Goal: Check status: Check status

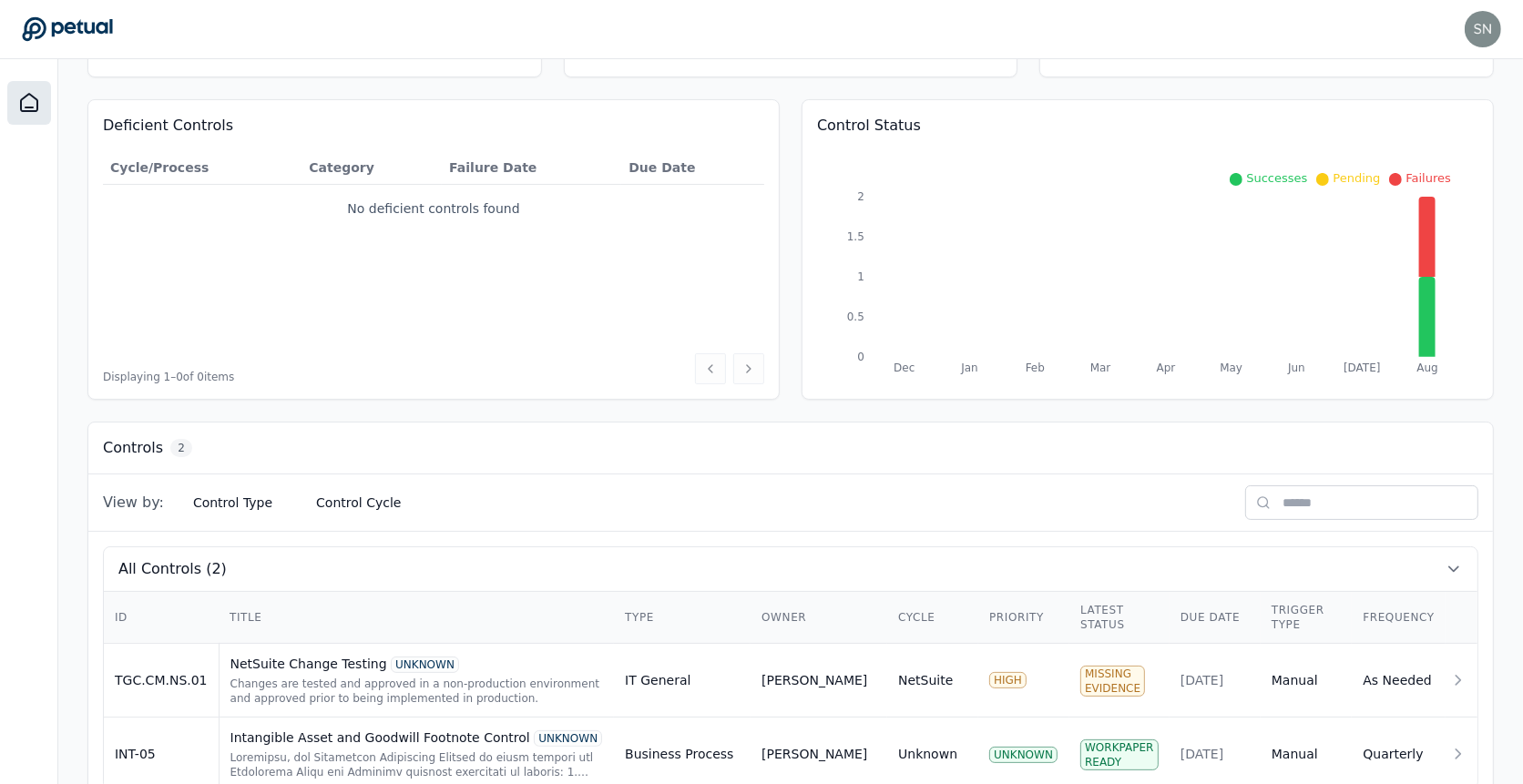
scroll to position [196, 0]
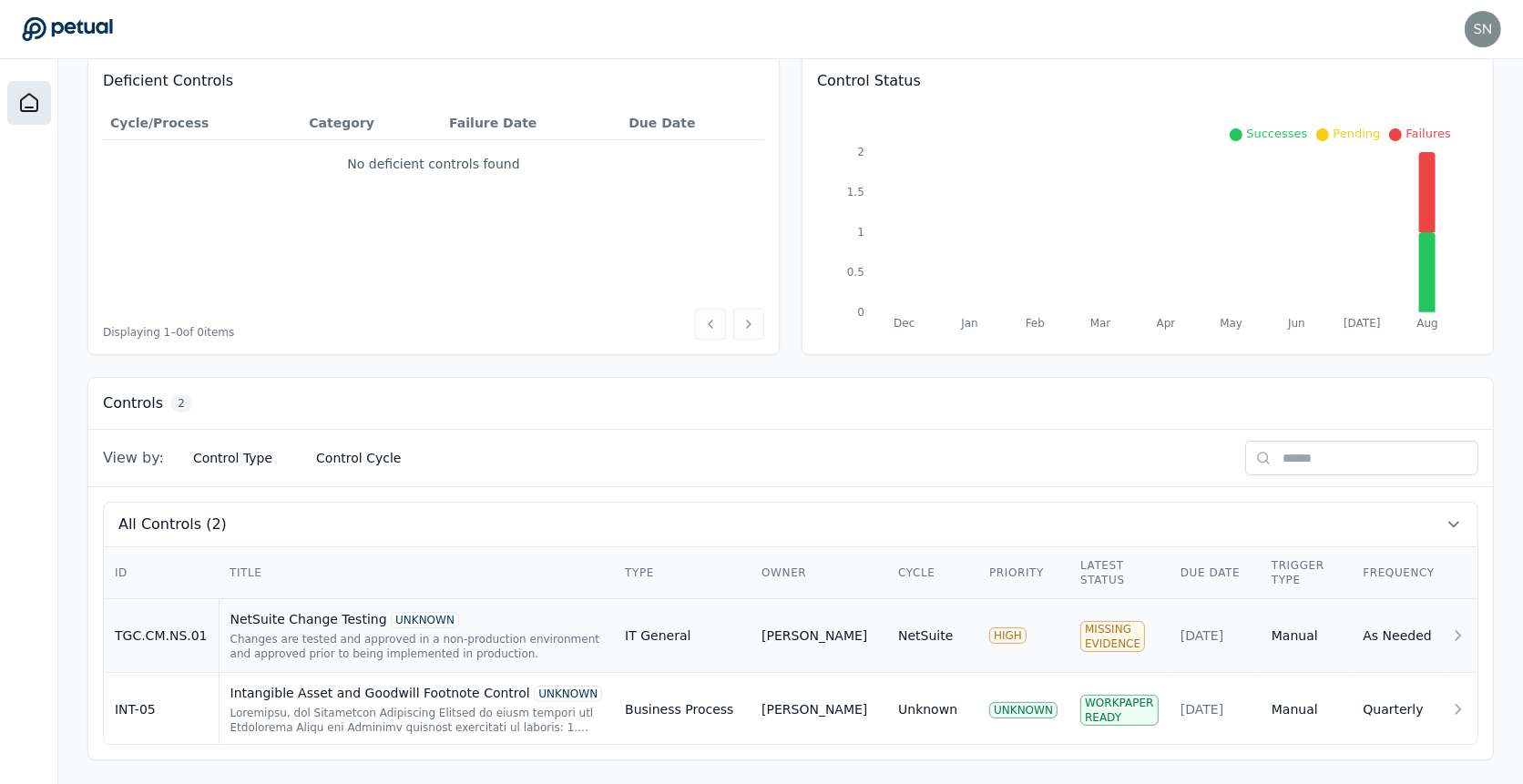
click at [455, 625] on div "NetSuite Change Testing UNKNOWN Changes are tested and approved in a non-produc…" at bounding box center [416, 636] width 374 height 51
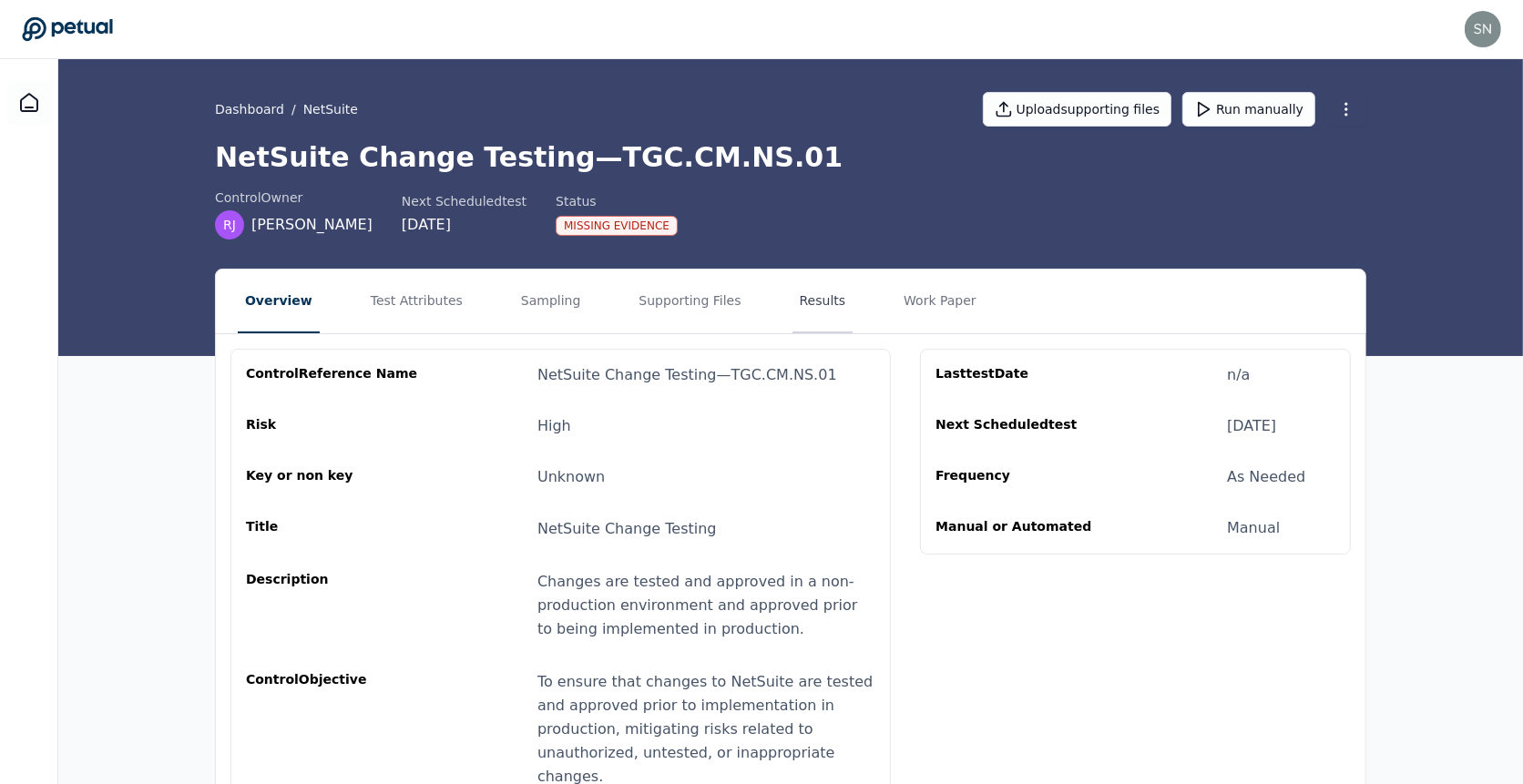
click at [798, 295] on button "Results" at bounding box center [822, 302] width 61 height 64
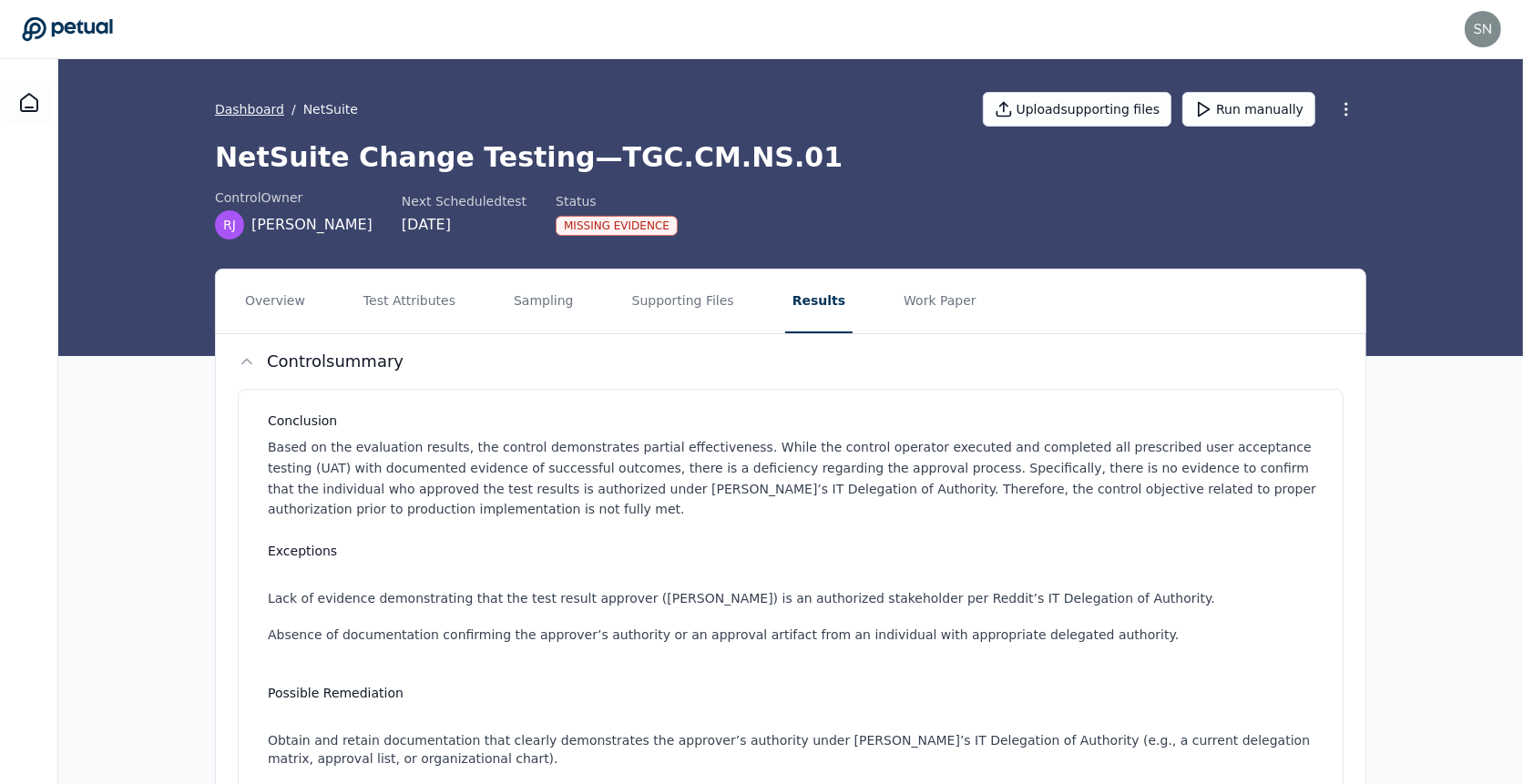
click at [264, 111] on link "Dashboard" at bounding box center [248, 109] width 69 height 18
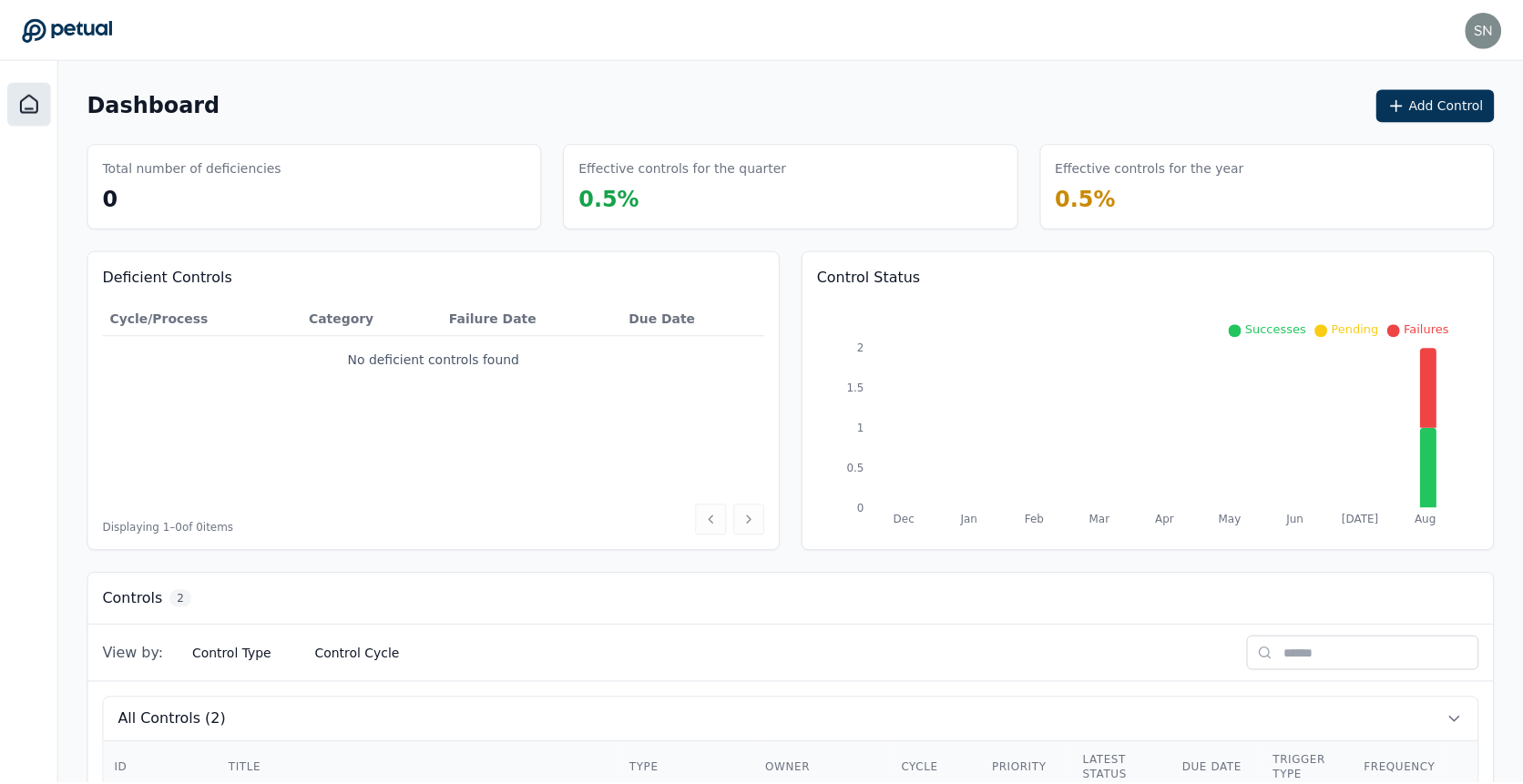
scroll to position [196, 0]
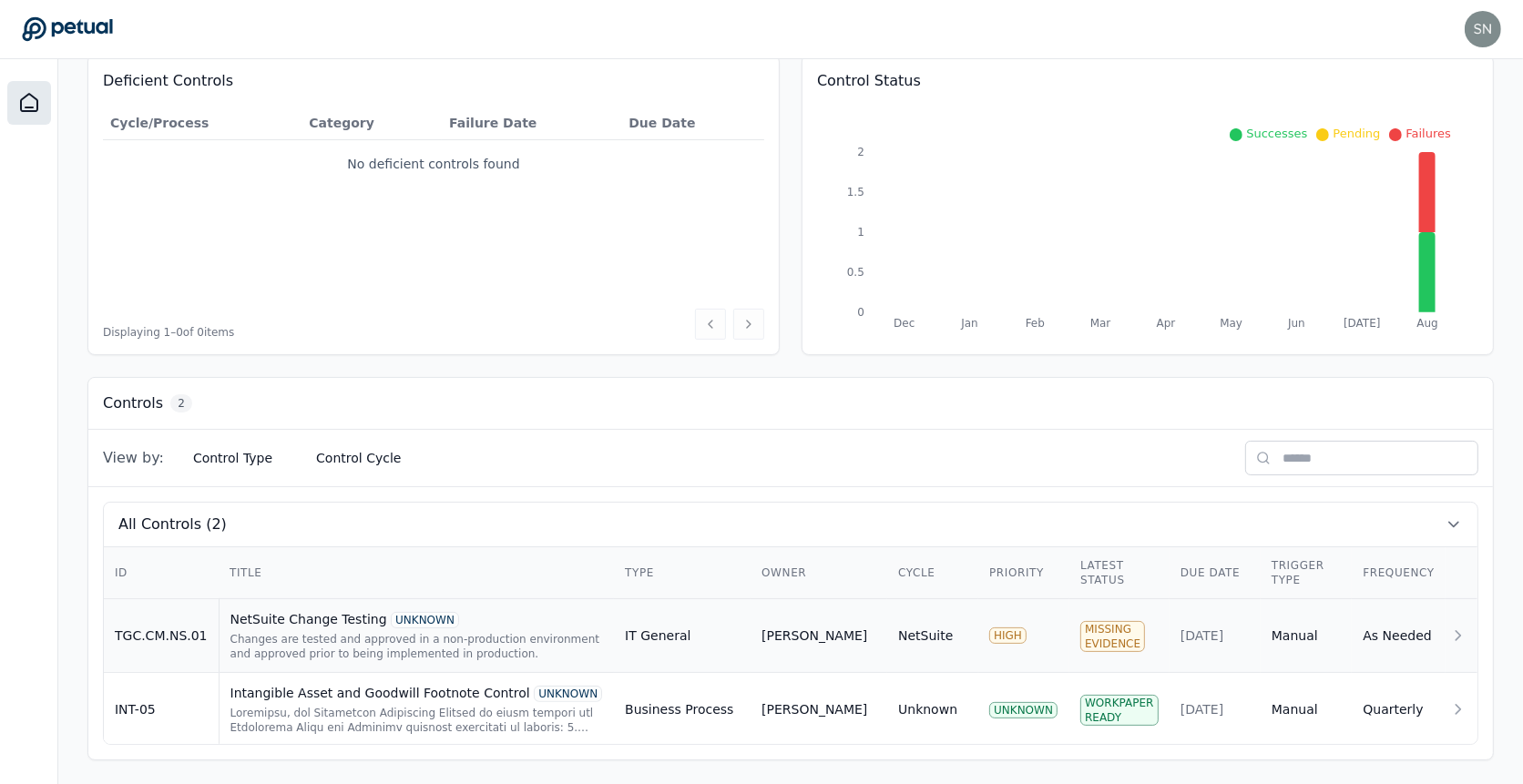
click at [323, 635] on div "Changes are tested and approved in a non-production environment and approved pr…" at bounding box center [416, 646] width 374 height 29
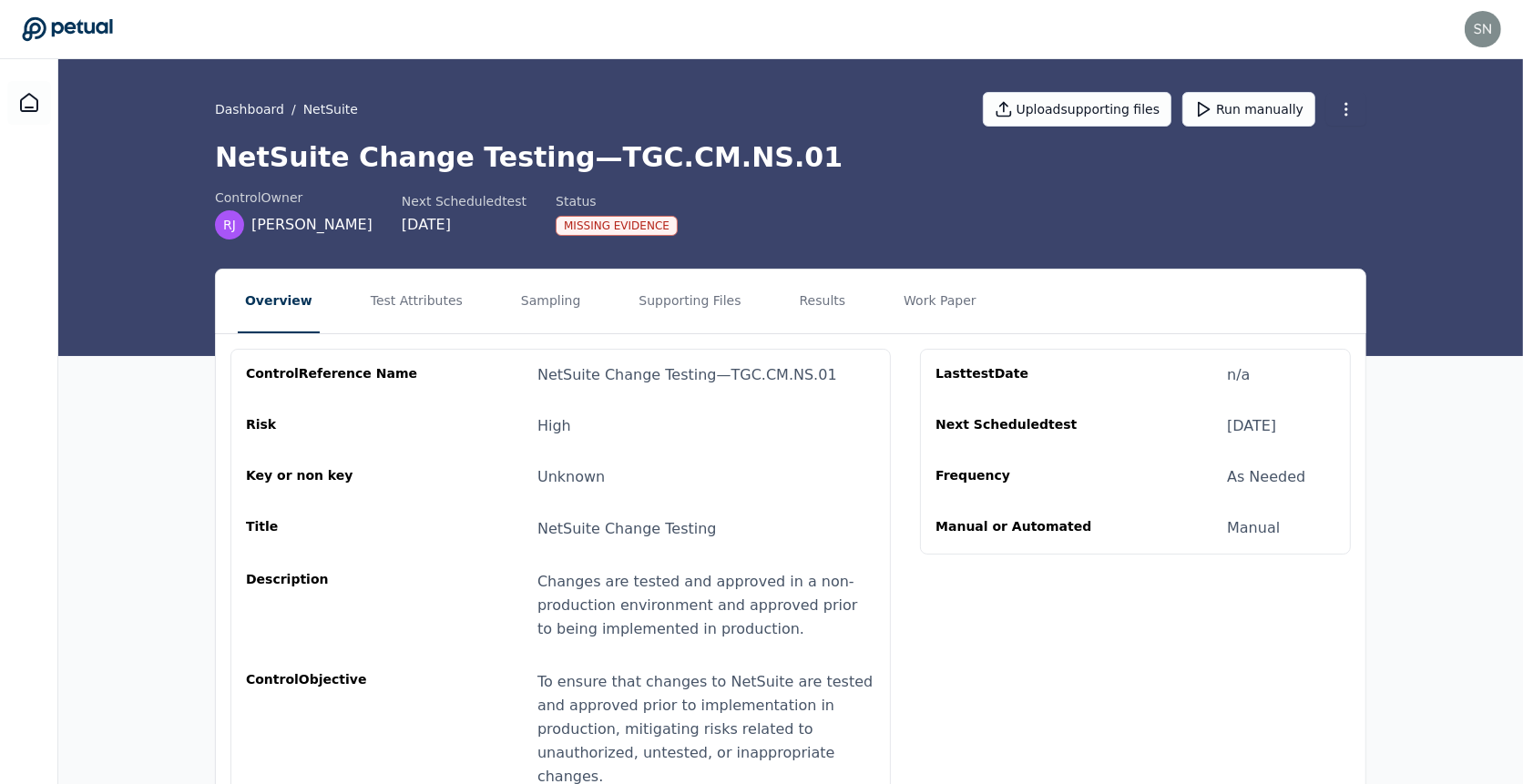
scroll to position [66, 0]
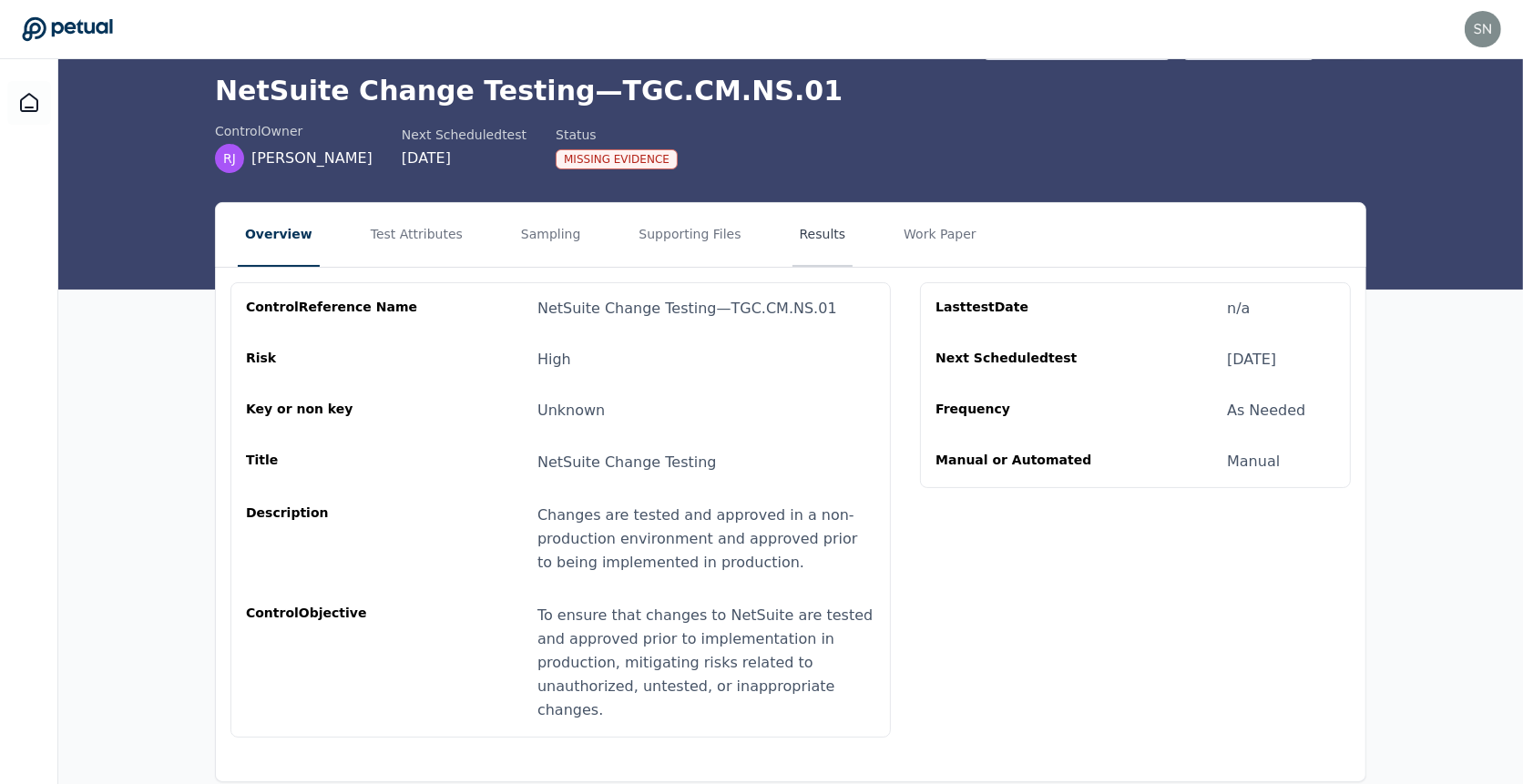
click at [792, 216] on button "Results" at bounding box center [822, 235] width 61 height 64
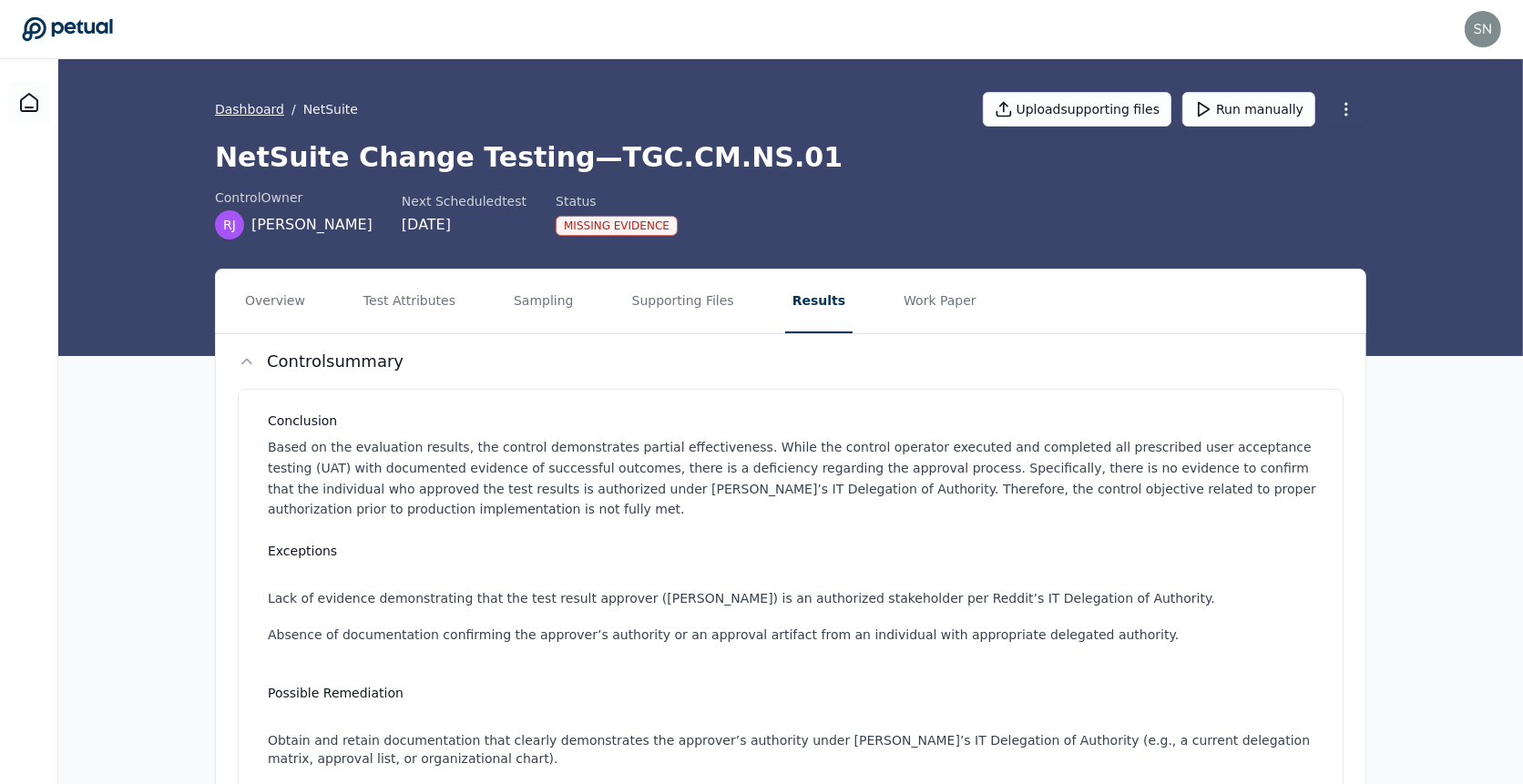
click at [231, 100] on link "Dashboard" at bounding box center [248, 109] width 69 height 18
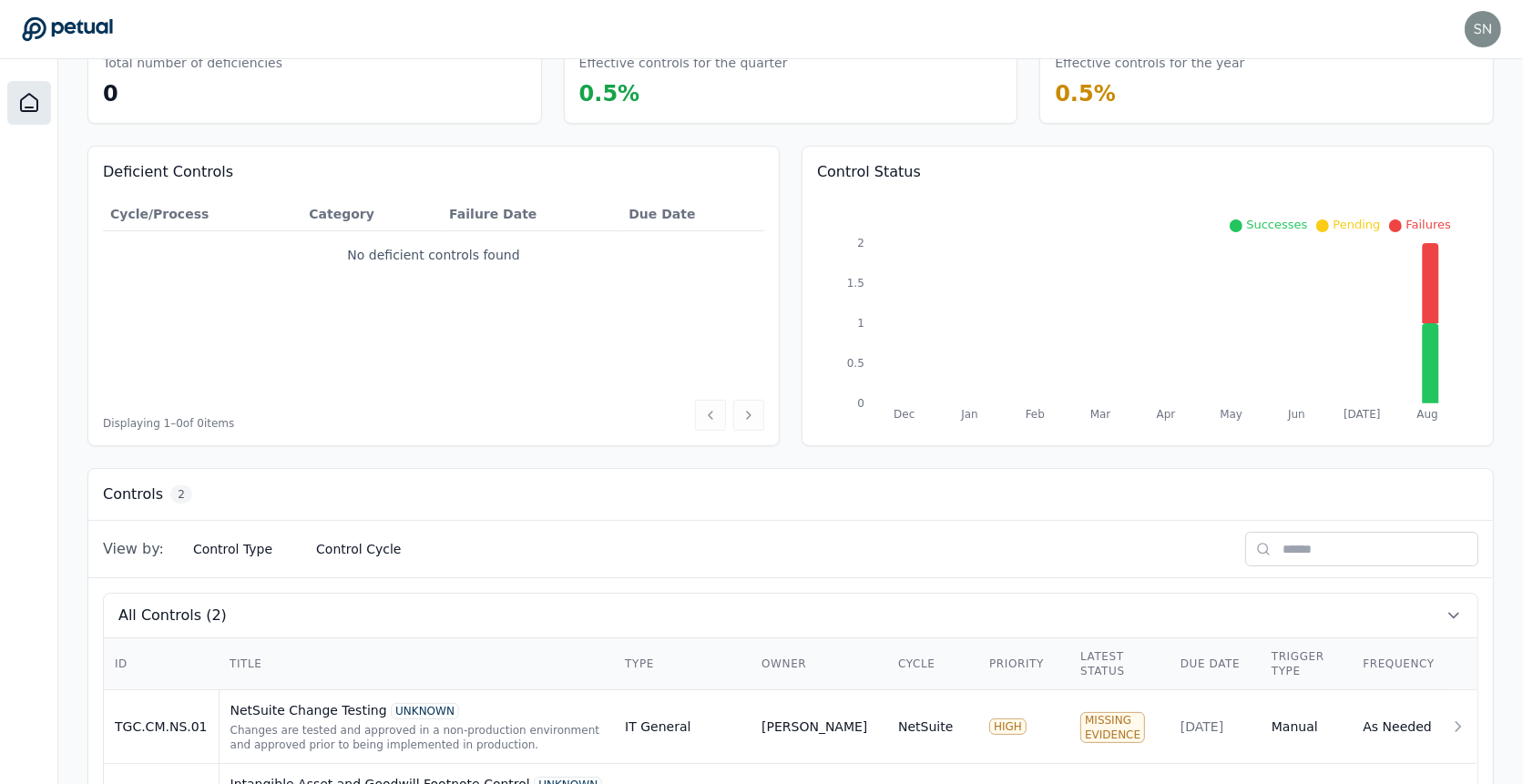
scroll to position [196, 0]
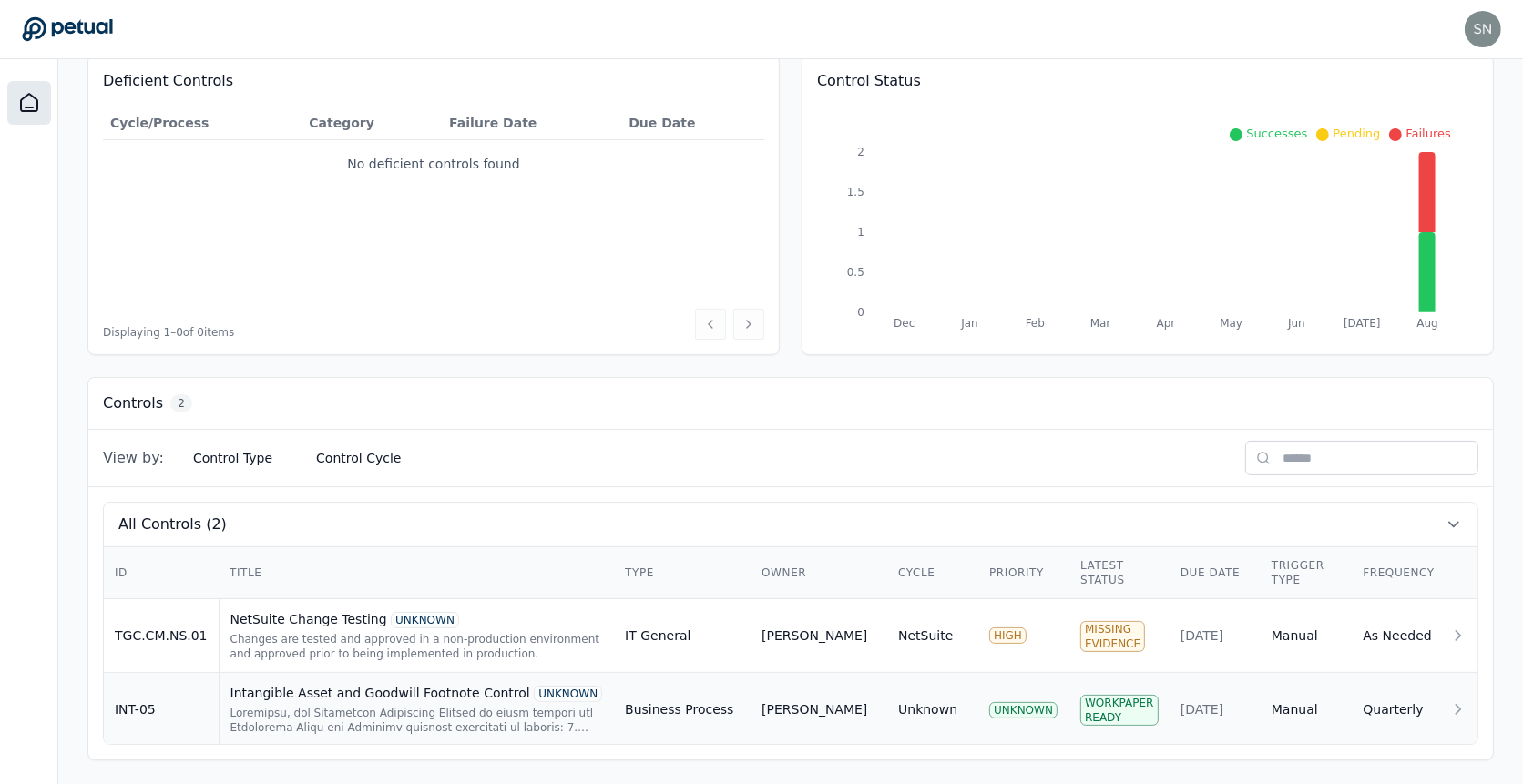
click at [302, 709] on div at bounding box center [416, 720] width 374 height 29
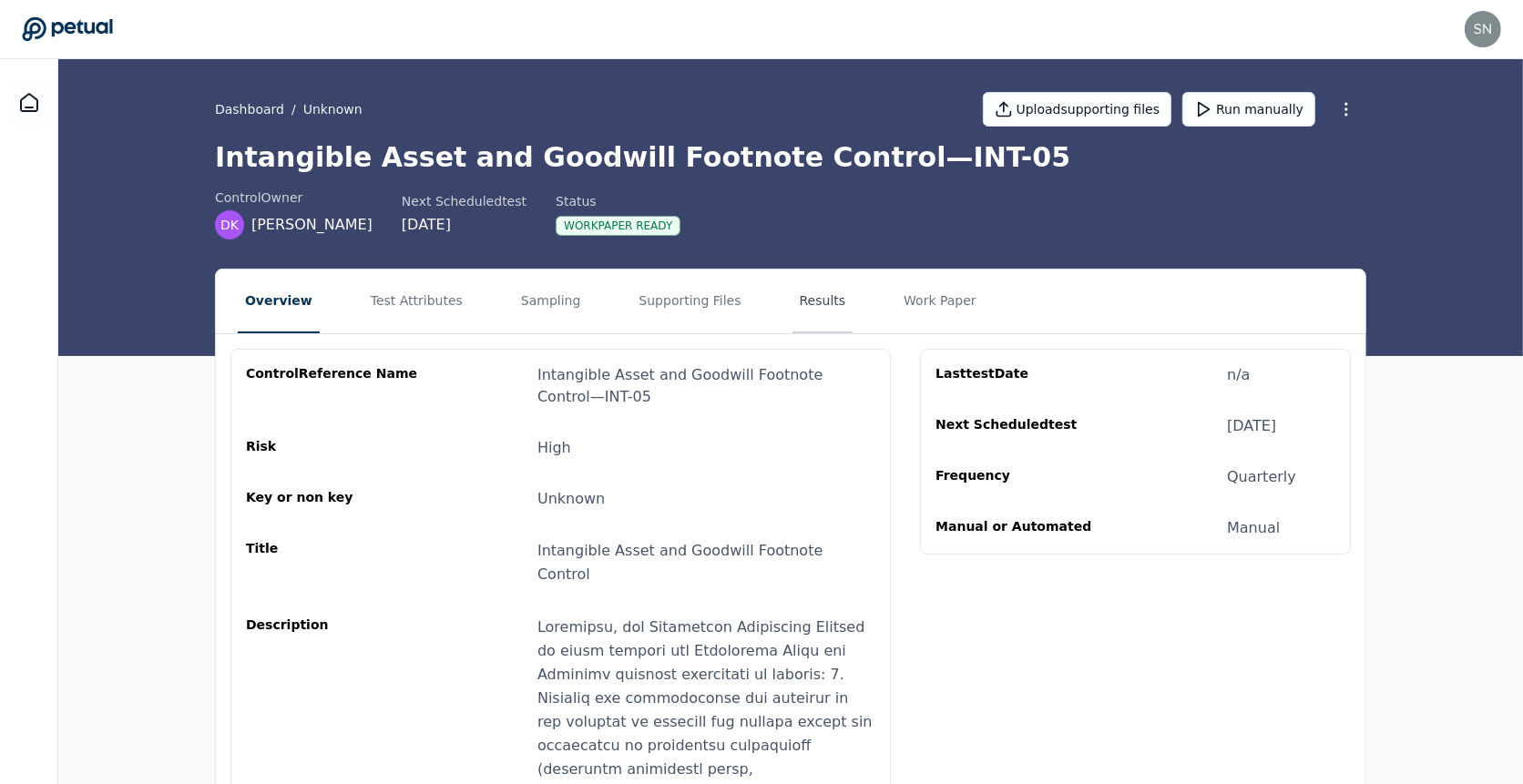
click at [792, 310] on button "Results" at bounding box center [822, 302] width 61 height 64
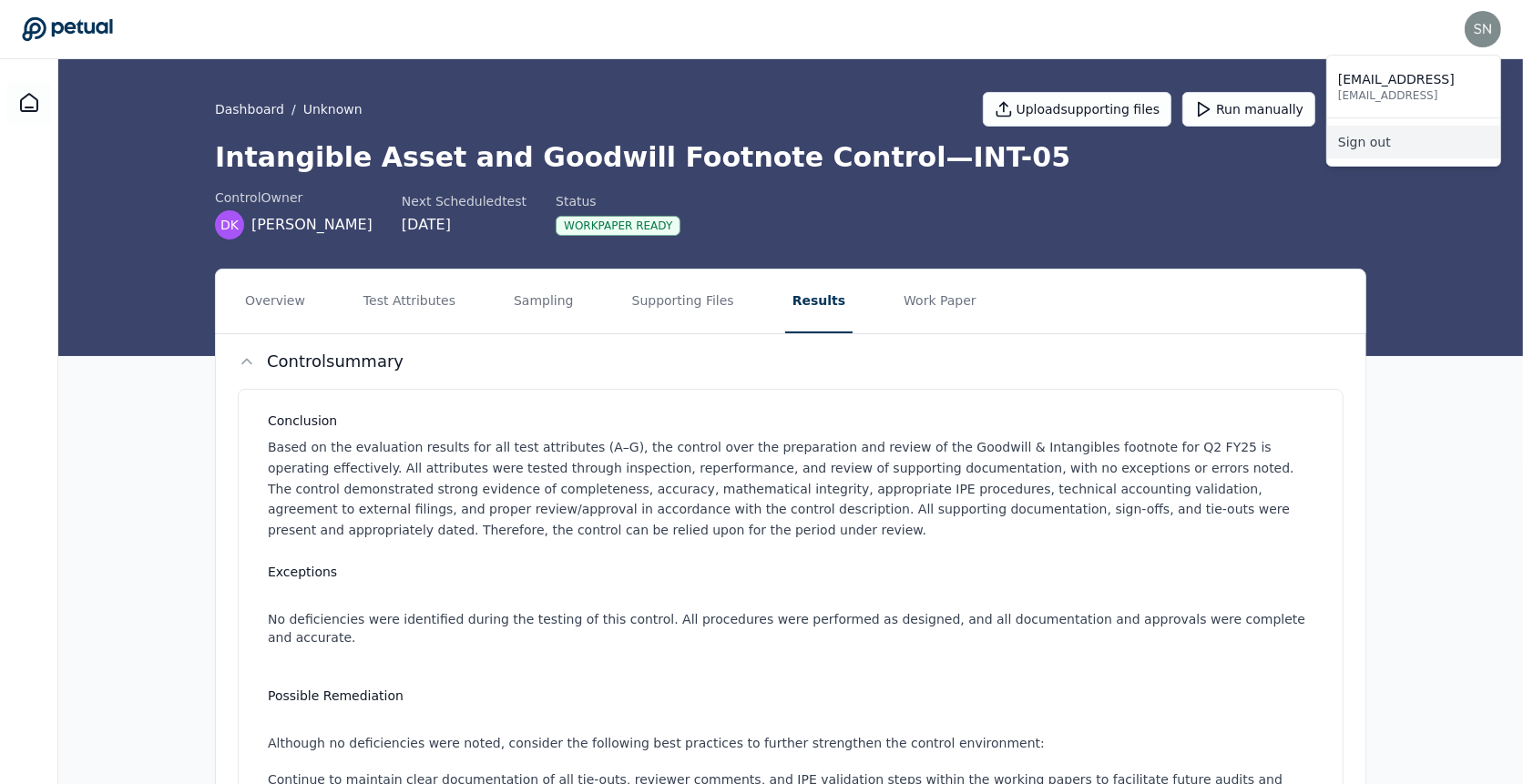
click at [1439, 138] on link "Sign out" at bounding box center [1413, 142] width 173 height 33
